Goal: Task Accomplishment & Management: Manage account settings

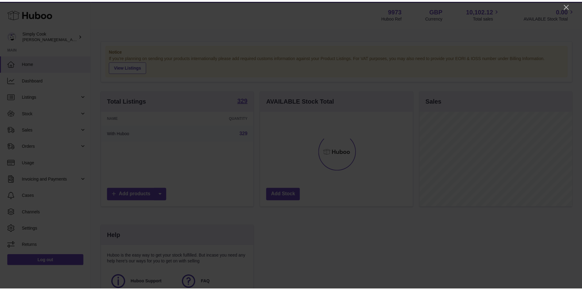
scroll to position [96, 155]
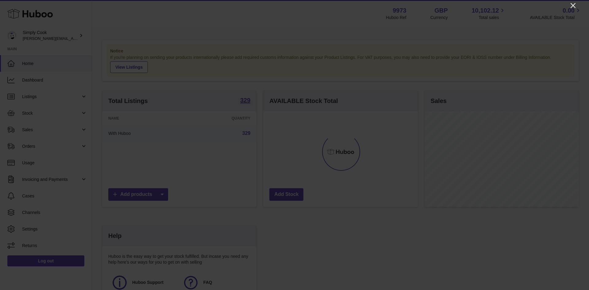
click at [573, 5] on icon "Close" at bounding box center [572, 5] width 7 height 7
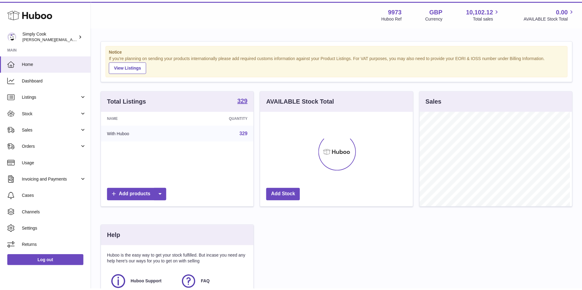
scroll to position [306462, 306406]
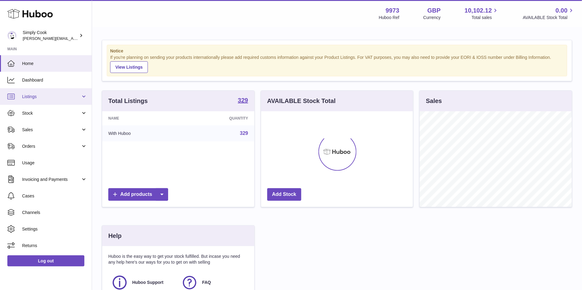
click at [56, 99] on span "Listings" at bounding box center [51, 97] width 59 height 6
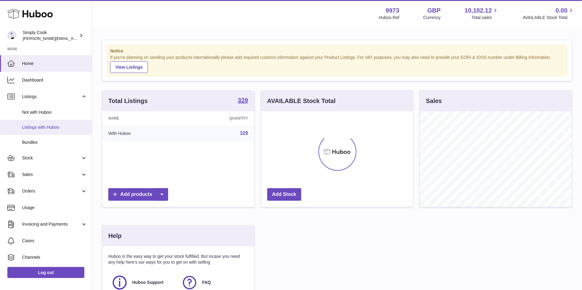
click at [36, 124] on link "Listings with Huboo" at bounding box center [46, 127] width 92 height 15
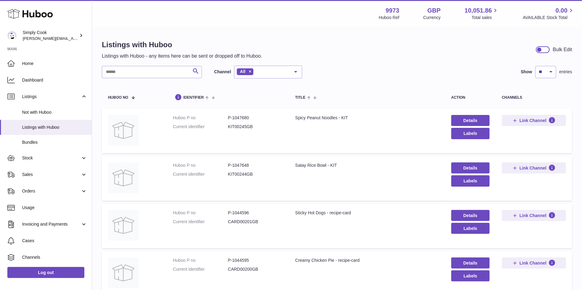
click at [241, 117] on dd "P-1047680" at bounding box center [255, 118] width 55 height 6
copy dd "1047680"
click at [241, 165] on dd "P-1047648" at bounding box center [255, 165] width 55 height 6
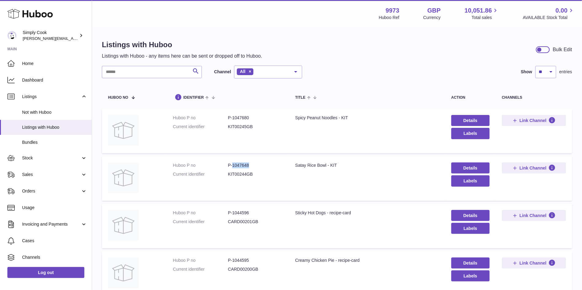
copy dd "1047648"
click at [41, 174] on span "Sales" at bounding box center [51, 175] width 59 height 6
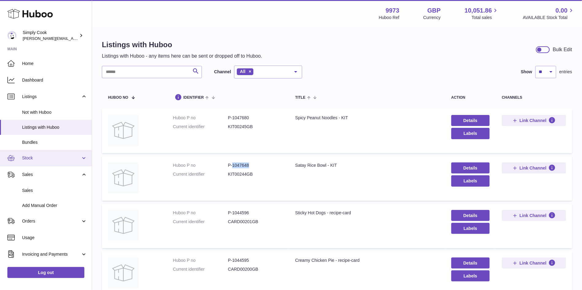
click at [39, 157] on span "Stock" at bounding box center [51, 158] width 59 height 6
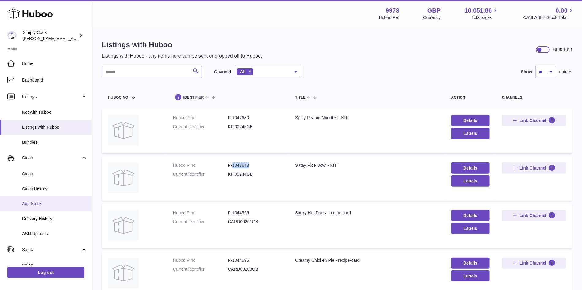
click at [36, 201] on span "Add Stock" at bounding box center [54, 204] width 65 height 6
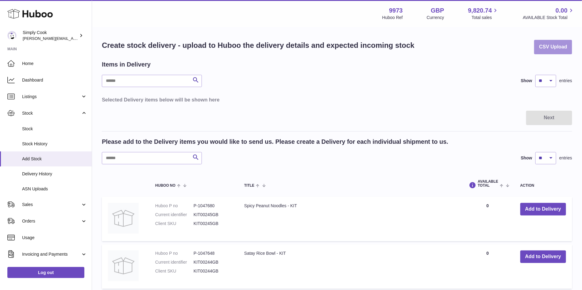
click at [544, 43] on button "CSV Upload" at bounding box center [553, 47] width 38 height 14
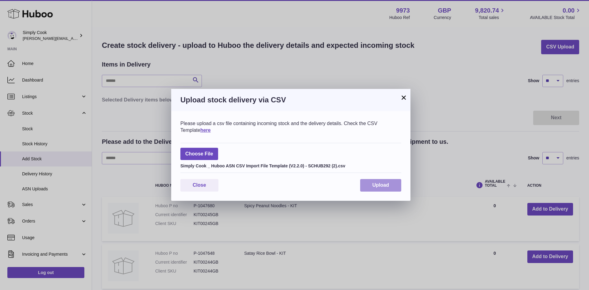
click at [388, 182] on span "Upload" at bounding box center [380, 184] width 17 height 5
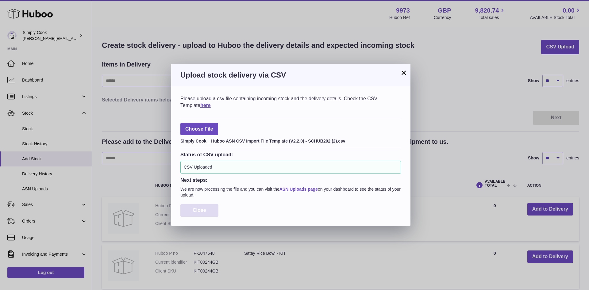
click at [198, 212] on span "Close" at bounding box center [199, 210] width 13 height 5
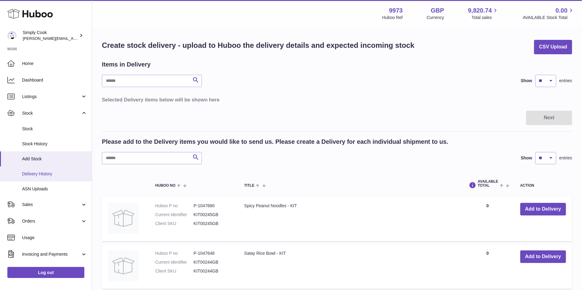
click at [38, 175] on span "Delivery History" at bounding box center [54, 174] width 65 height 6
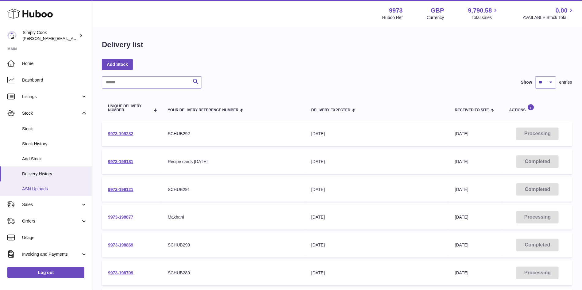
click at [27, 191] on span "ASN Uploads" at bounding box center [54, 189] width 65 height 6
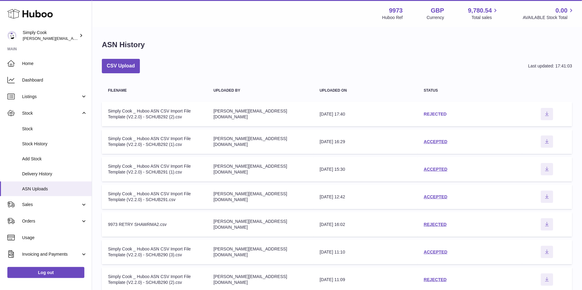
click at [428, 114] on link "REJECTED" at bounding box center [434, 114] width 23 height 5
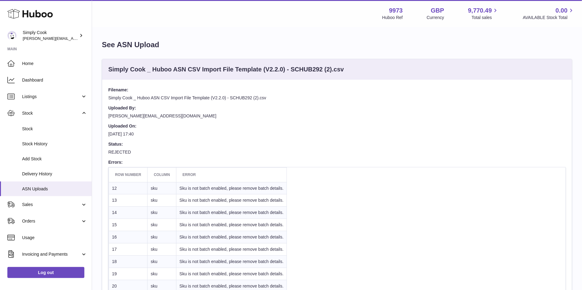
scroll to position [92, 0]
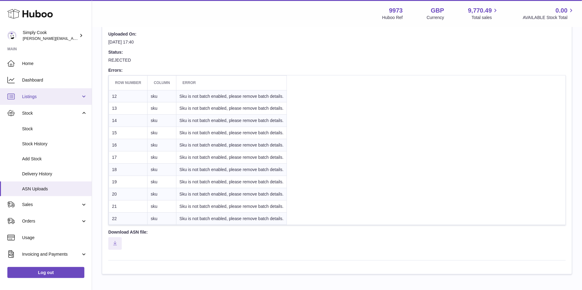
click at [40, 94] on span "Listings" at bounding box center [51, 97] width 59 height 6
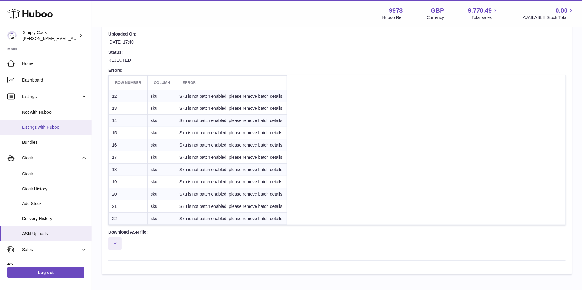
click at [39, 130] on span "Listings with Huboo" at bounding box center [54, 127] width 65 height 6
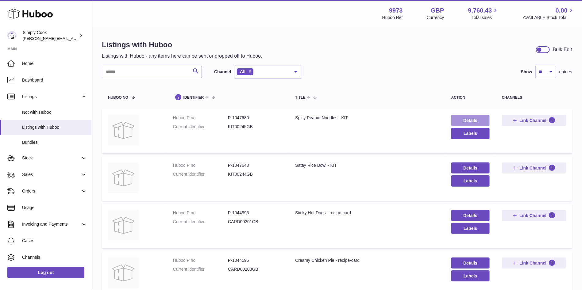
click at [472, 121] on link "Details" at bounding box center [470, 120] width 38 height 11
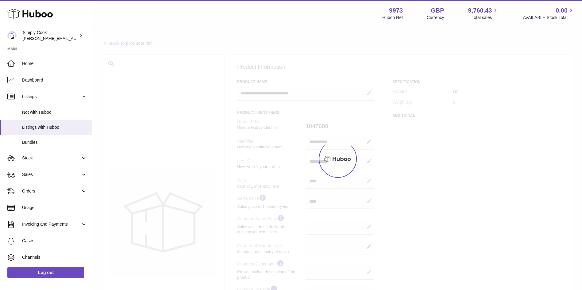
select select
select select "****"
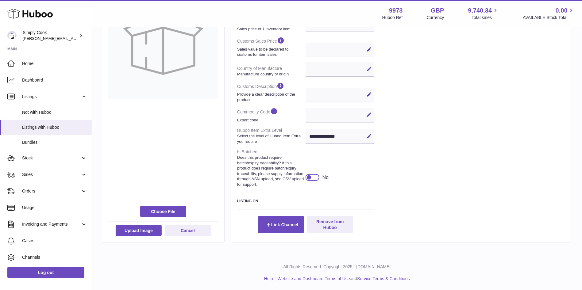
click at [312, 177] on div at bounding box center [312, 177] width 14 height 7
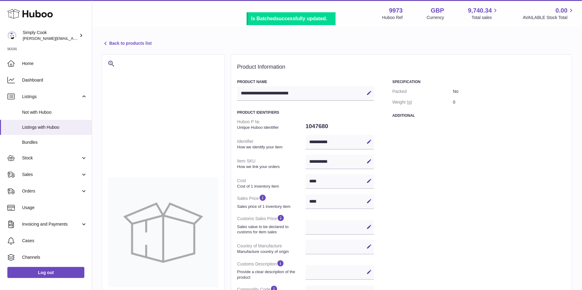
click at [125, 43] on link "Back to products list" at bounding box center [127, 43] width 50 height 7
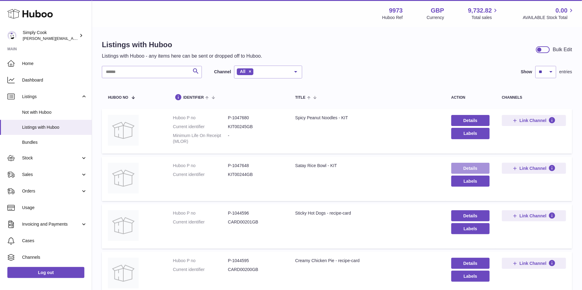
click at [465, 171] on link "Details" at bounding box center [470, 168] width 38 height 11
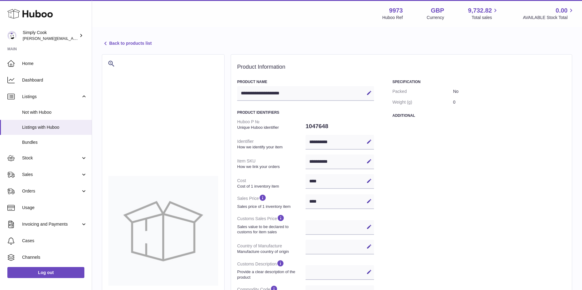
select select
select select "****"
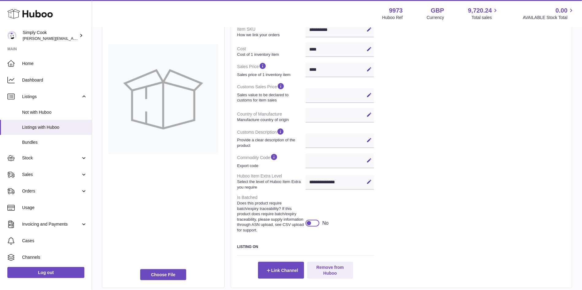
scroll to position [177, 0]
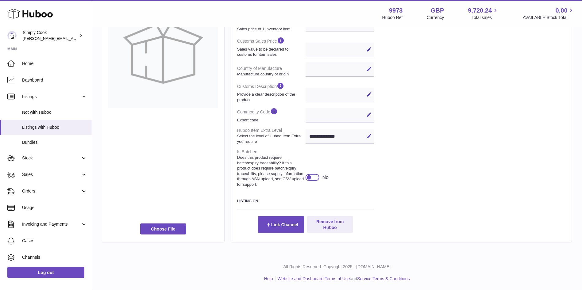
click at [309, 177] on div at bounding box center [309, 178] width 6 height 6
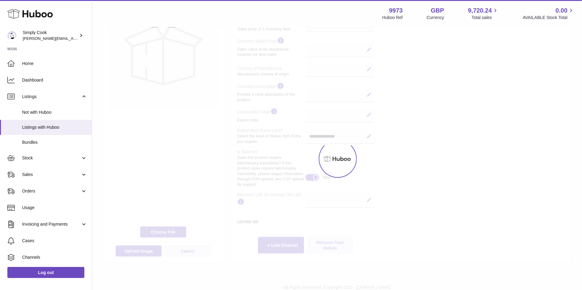
scroll to position [179, 0]
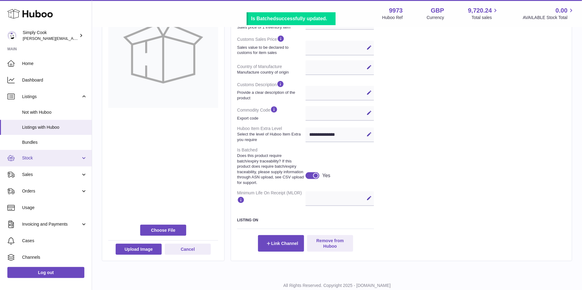
click at [34, 159] on span "Stock" at bounding box center [51, 158] width 59 height 6
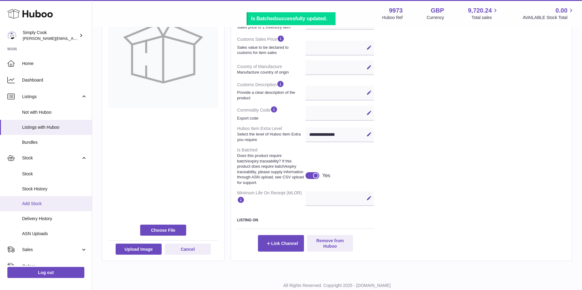
click at [34, 198] on link "Add Stock" at bounding box center [46, 203] width 92 height 15
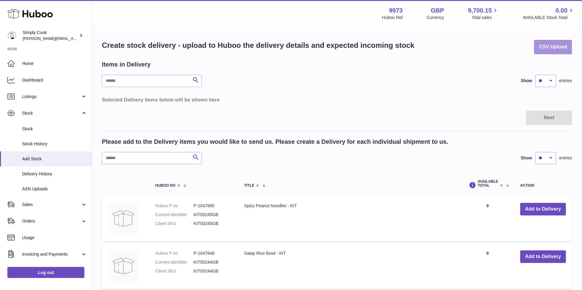
click at [555, 48] on button "CSV Upload" at bounding box center [553, 47] width 38 height 14
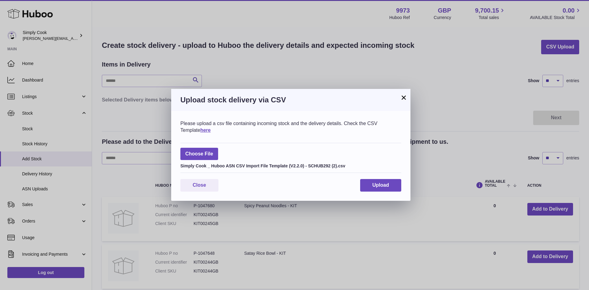
click at [403, 185] on div "Please upload a csv file containing incoming stock and the delivery details. Ch…" at bounding box center [290, 156] width 239 height 90
click at [380, 185] on span "Upload" at bounding box center [380, 184] width 17 height 5
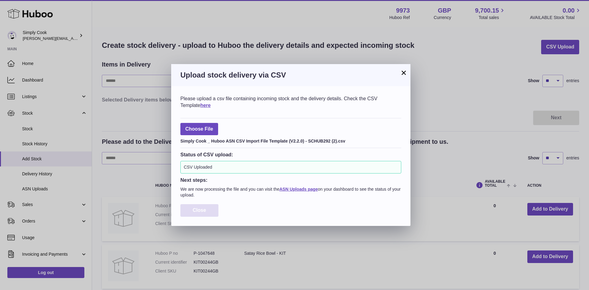
click at [184, 212] on button "Close" at bounding box center [199, 210] width 38 height 13
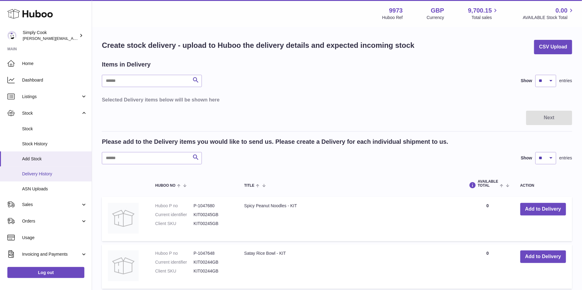
click at [16, 172] on link "Delivery History" at bounding box center [46, 173] width 92 height 15
click at [34, 177] on link "Delivery History" at bounding box center [46, 173] width 92 height 15
